Goal: Information Seeking & Learning: Learn about a topic

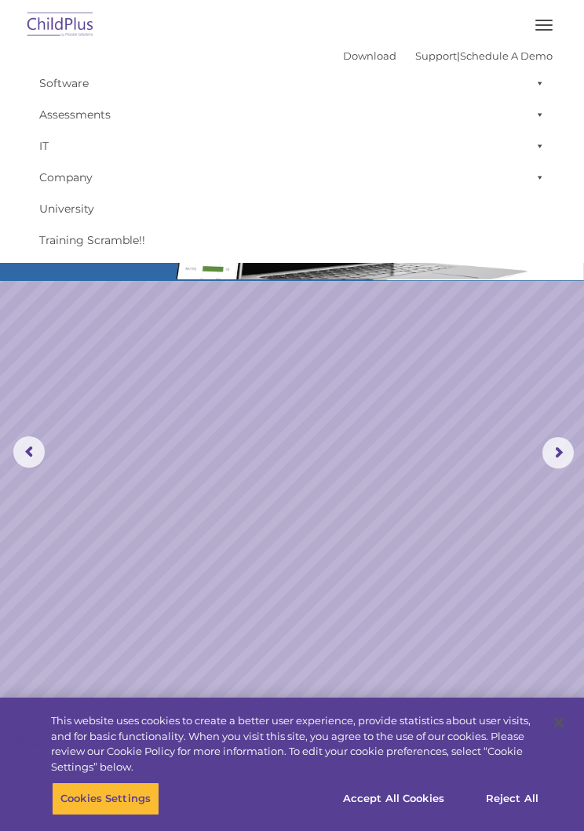
select select "MEDIUM"
click at [540, 13] on button "button" at bounding box center [543, 25] width 33 height 25
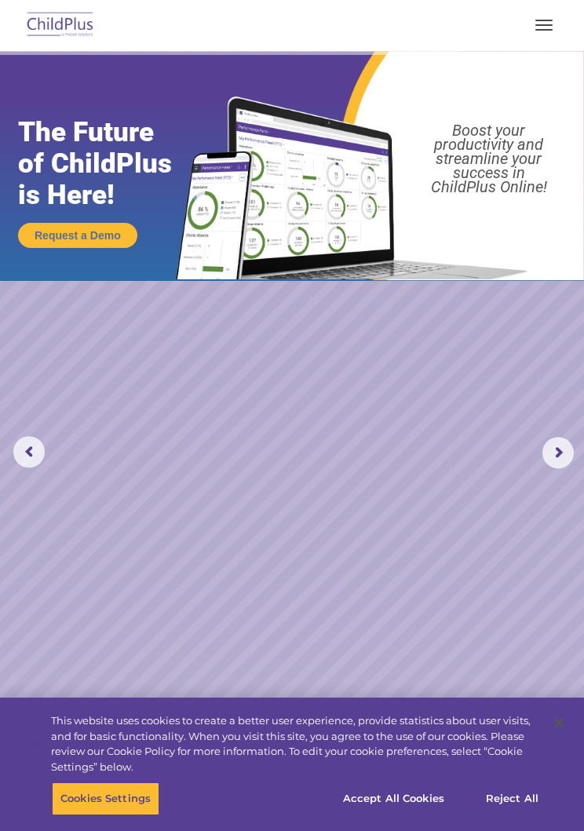
click at [545, 17] on button "button" at bounding box center [543, 25] width 33 height 25
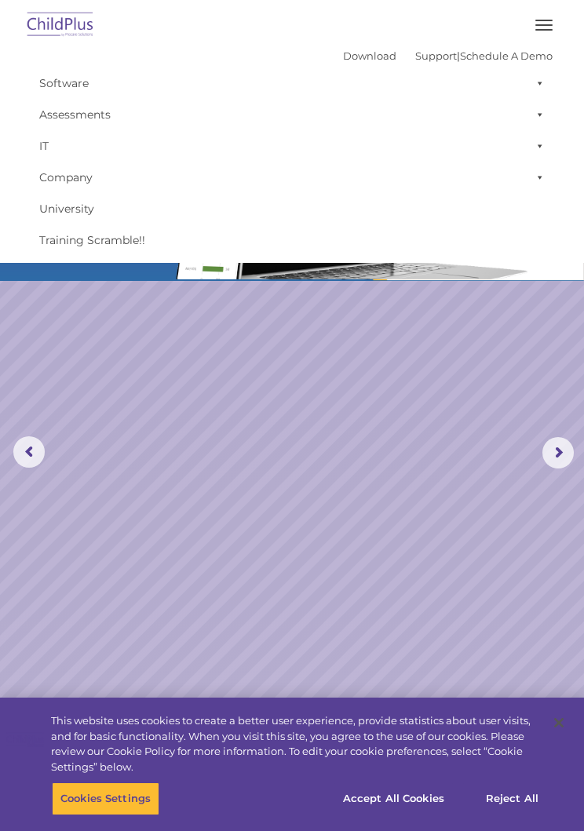
click at [50, 69] on link "Software" at bounding box center [291, 82] width 521 height 31
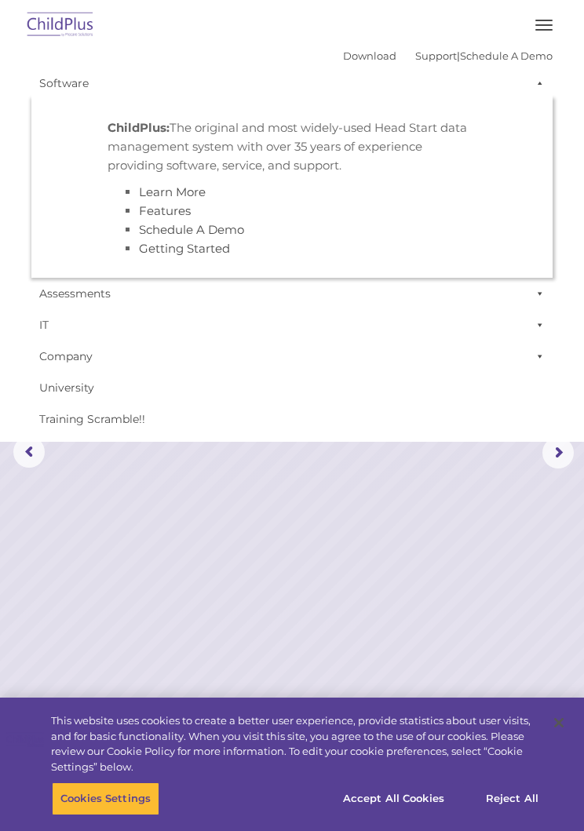
click at [228, 373] on link "University" at bounding box center [291, 387] width 521 height 31
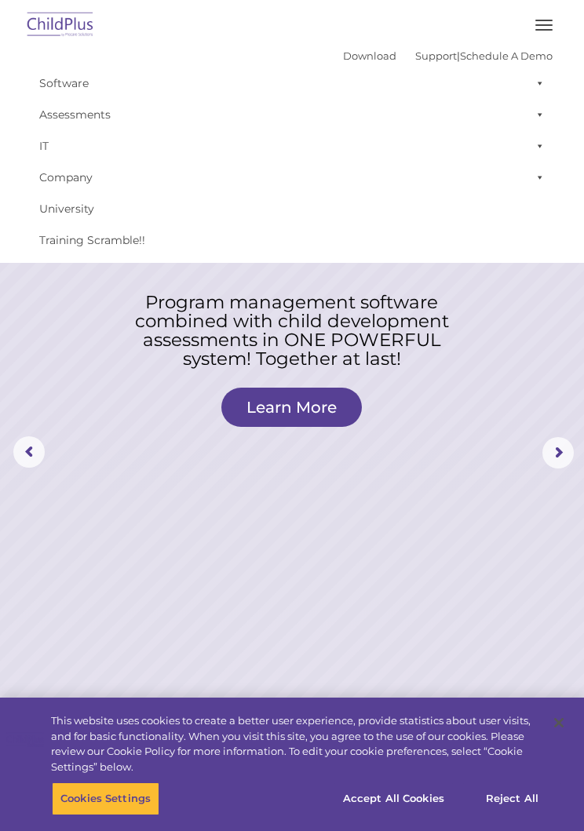
click at [56, 3] on nav "Download Support | Schedule A Demo  MENU MENU Software ChildPlus: The original…" at bounding box center [292, 131] width 584 height 263
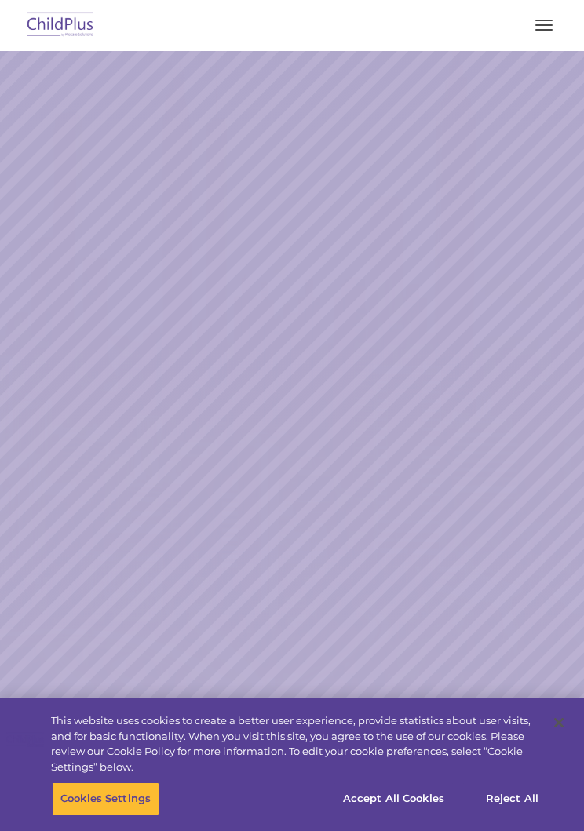
scroll to position [58, 0]
select select "MEDIUM"
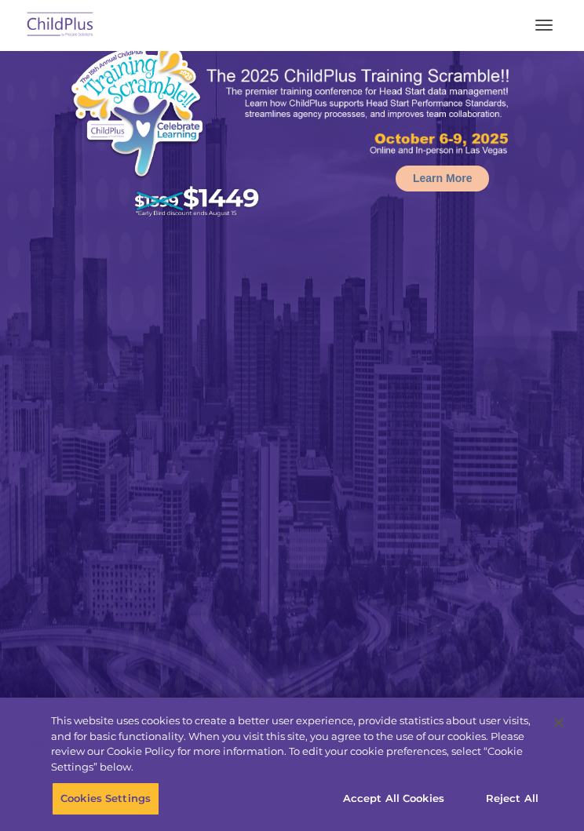
click at [557, 28] on button "button" at bounding box center [543, 25] width 33 height 25
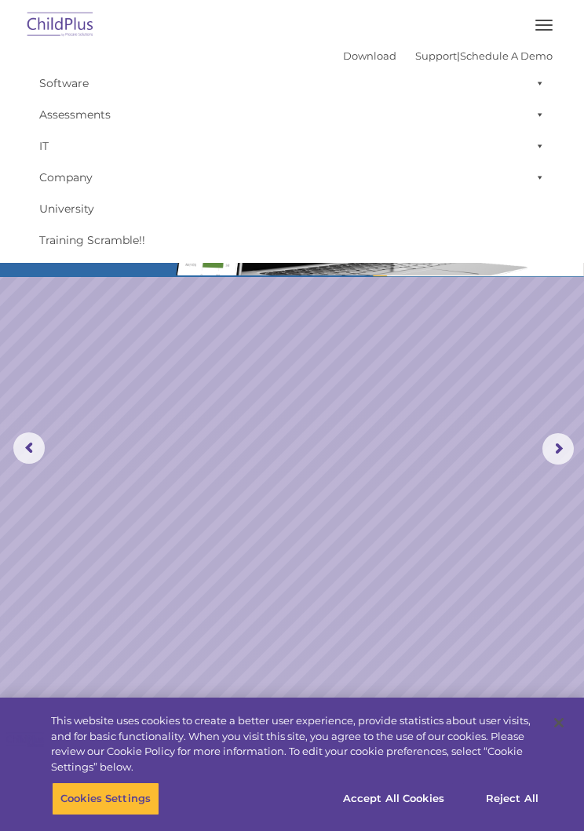
scroll to position [17, 0]
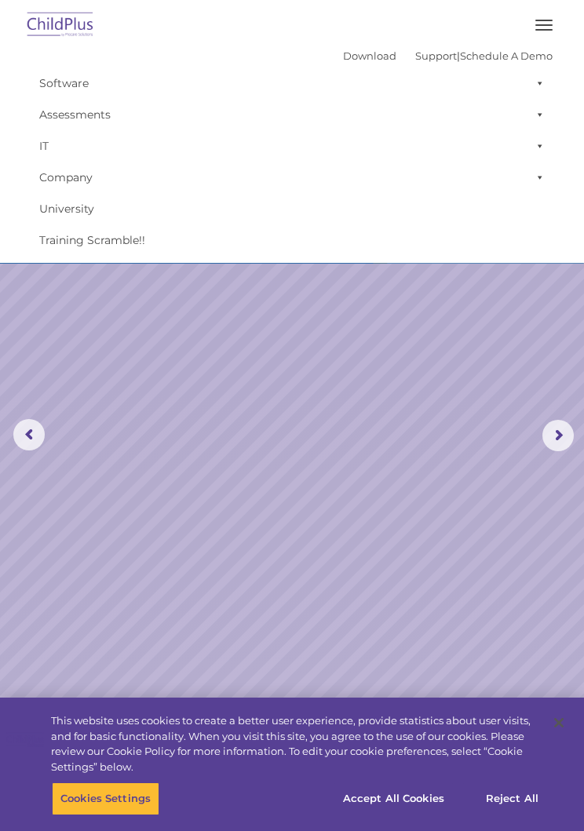
click at [238, 680] on rs-slide "Request a Demo The Future of ChildPlus is Here! Boost your productivity and str…" at bounding box center [292, 435] width 584 height 803
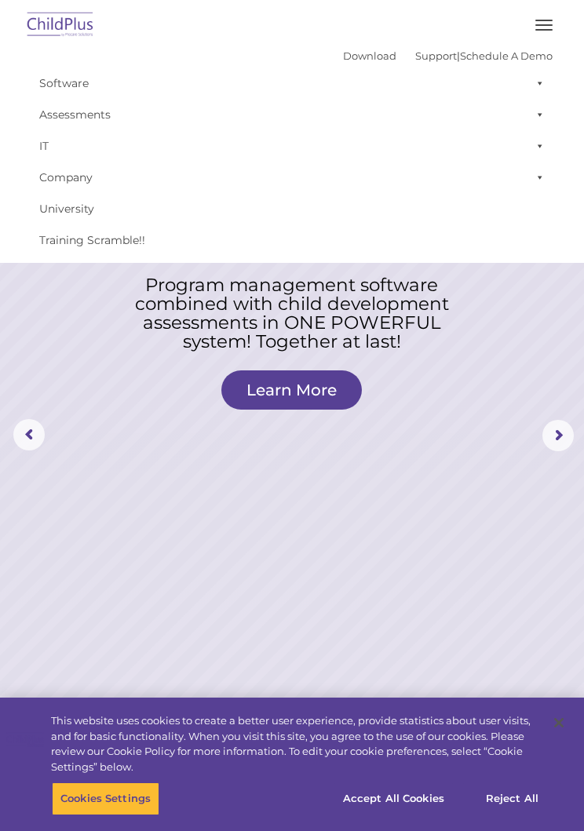
scroll to position [0, 0]
